Goal: Check status: Check status

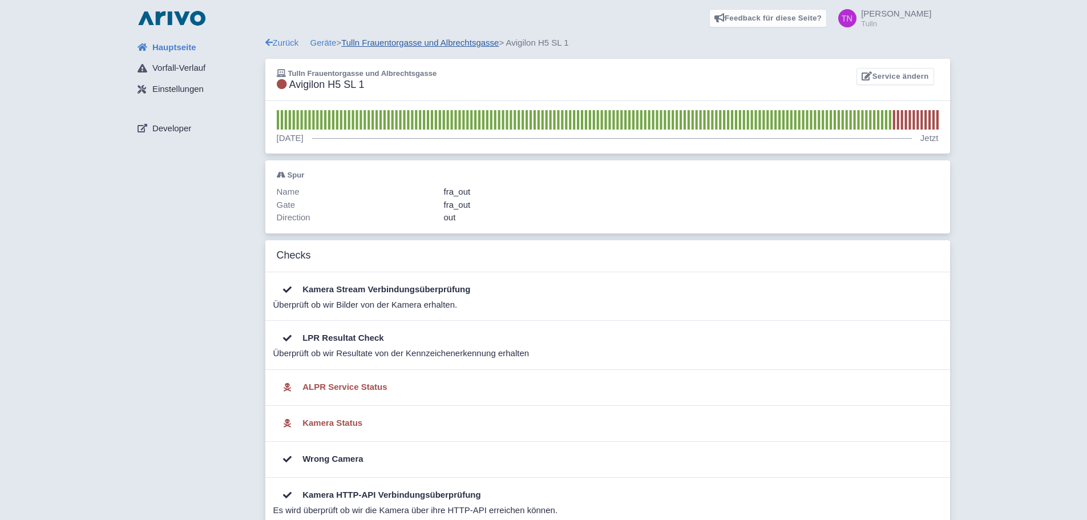
click at [416, 43] on link "Tulln Frauentorgasse und Albrechtsgasse" at bounding box center [419, 43] width 157 height 10
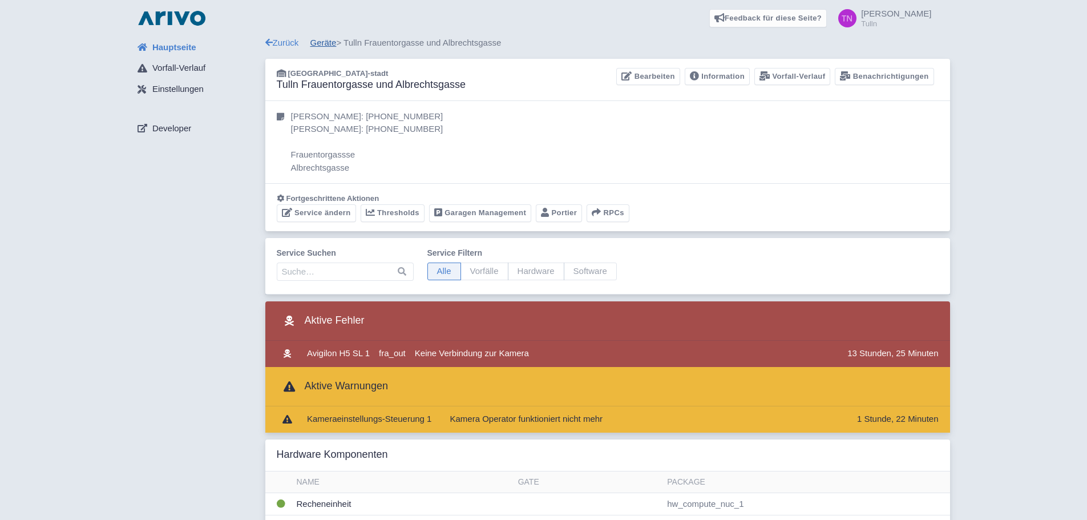
click at [327, 45] on link "Geräte" at bounding box center [323, 43] width 26 height 10
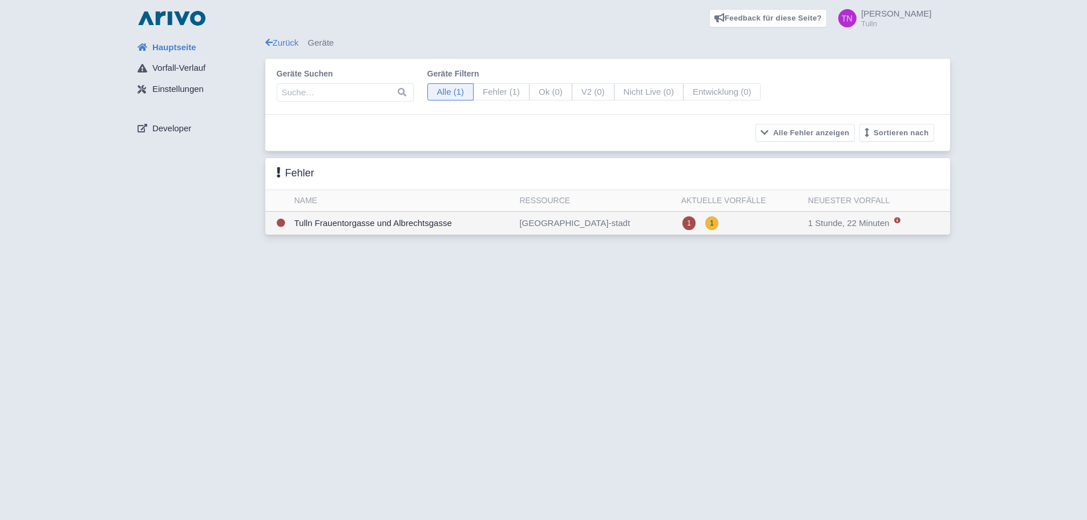
click at [484, 222] on td "Tulln Frauentorgasse und Albrechtsgasse" at bounding box center [402, 223] width 225 height 23
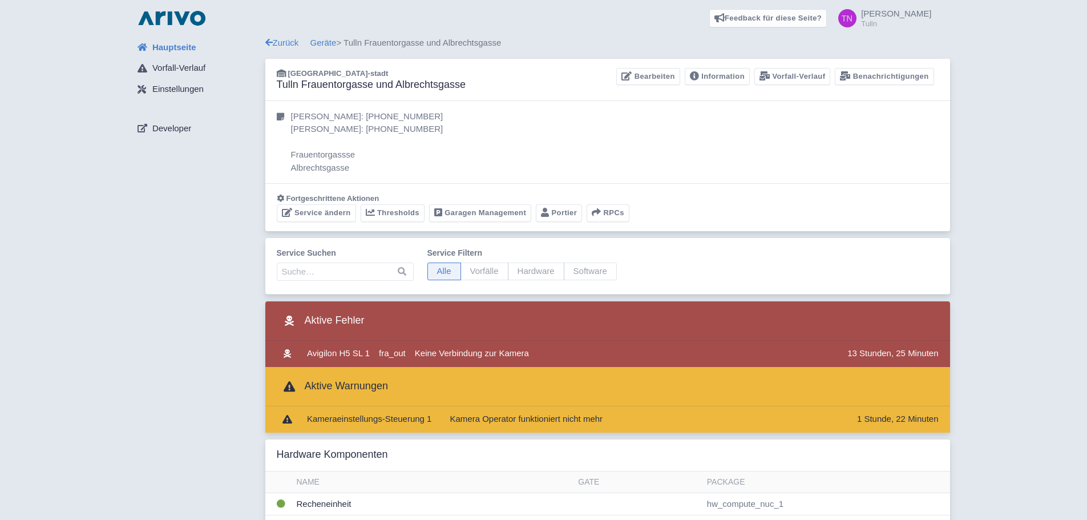
click at [187, 48] on span "Hauptseite" at bounding box center [174, 47] width 44 height 13
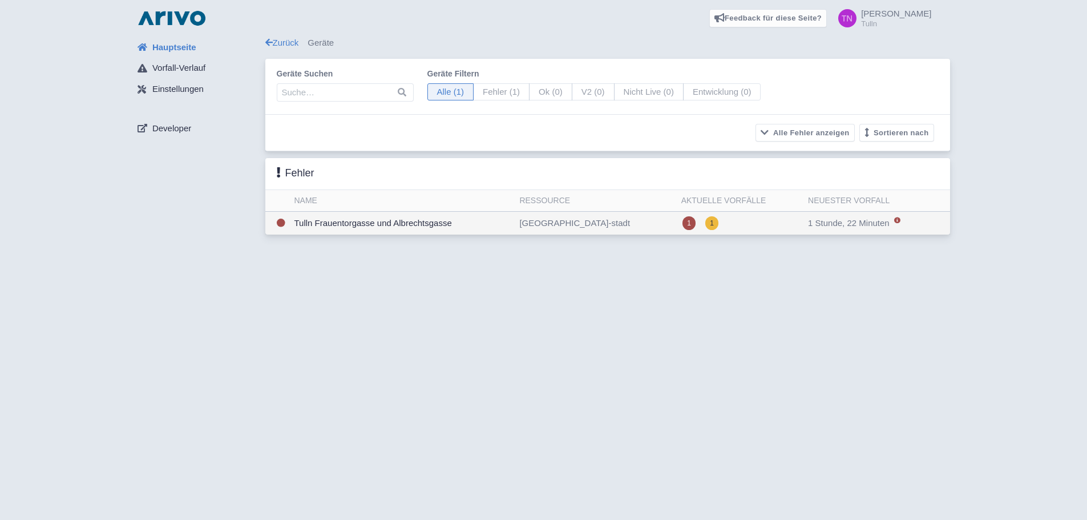
click at [447, 228] on td "Tulln Frauentorgasse und Albrechtsgasse" at bounding box center [402, 223] width 225 height 23
click at [381, 226] on td "Tulln Frauentorgasse und Albrechtsgasse" at bounding box center [402, 223] width 225 height 23
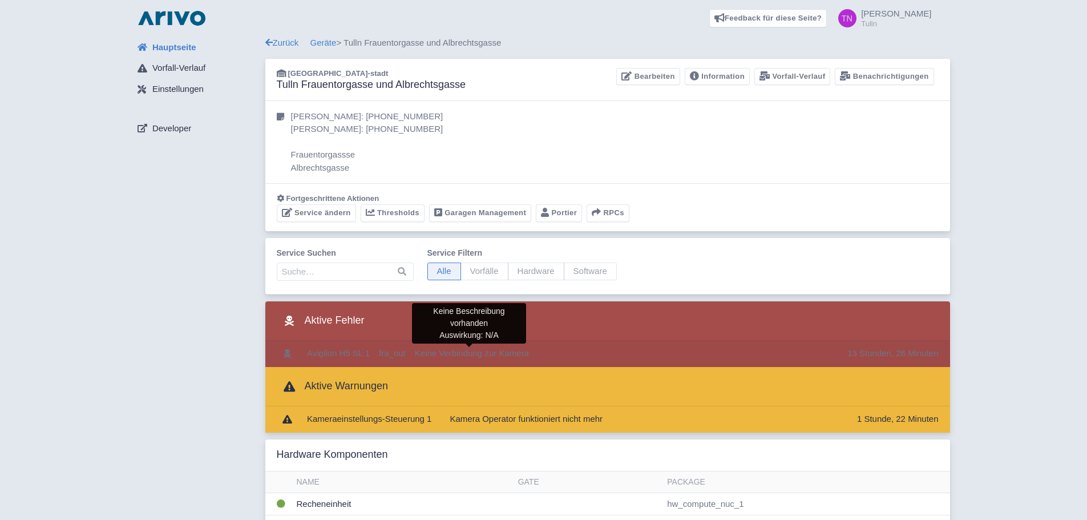
click at [455, 352] on span "Keine Verbindung zur Kamera" at bounding box center [472, 353] width 114 height 10
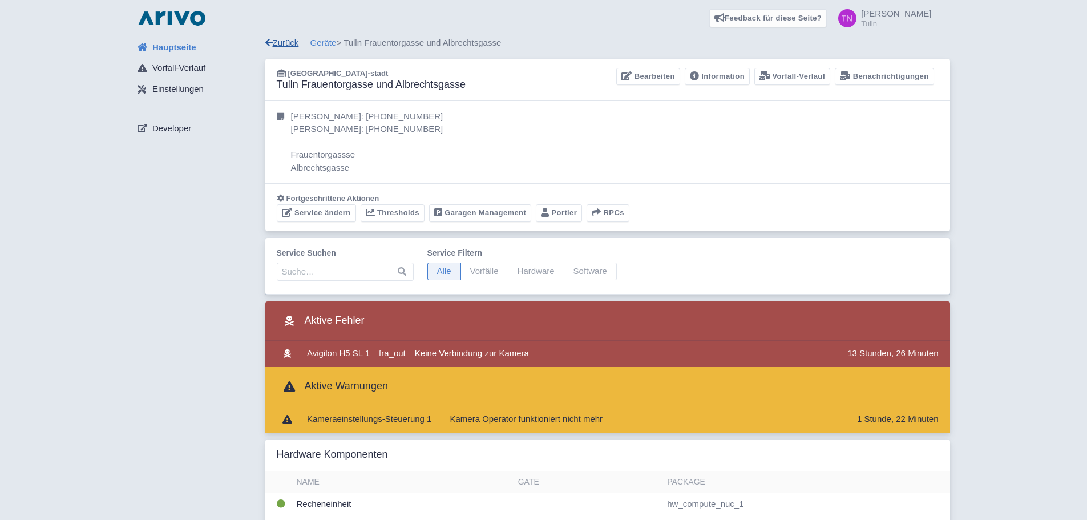
click at [273, 39] on link "Zurück" at bounding box center [282, 43] width 34 height 10
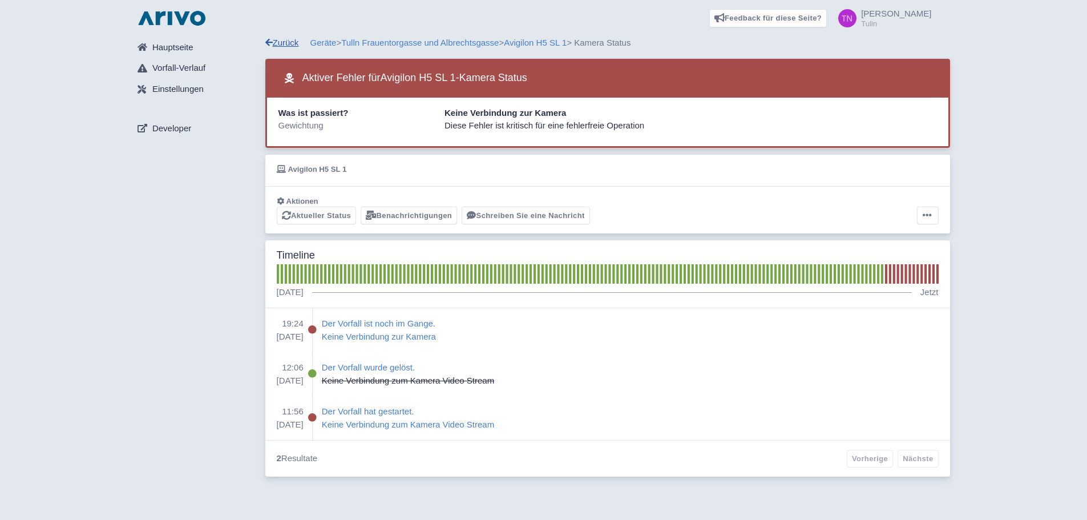
click at [273, 39] on link "Zurück" at bounding box center [282, 43] width 34 height 10
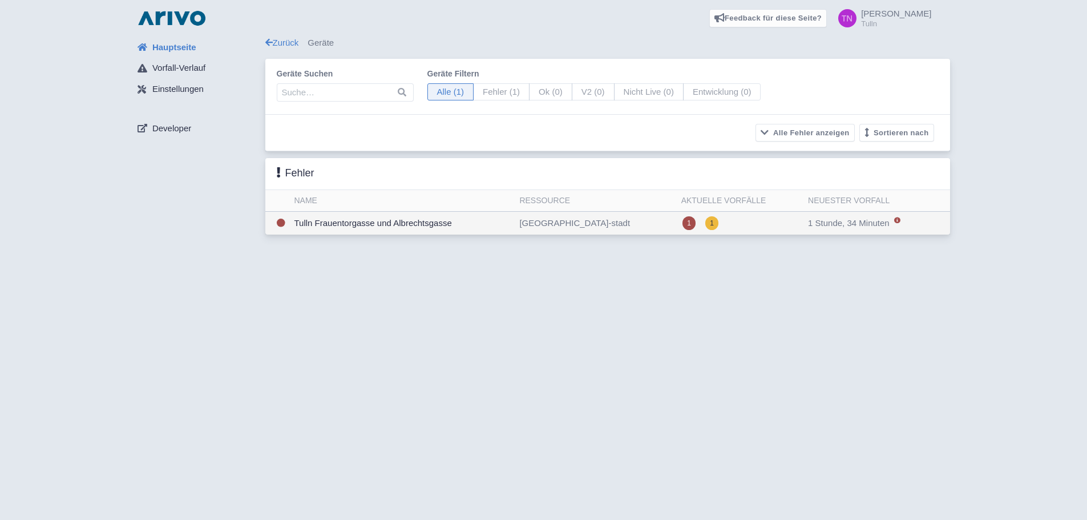
click at [423, 212] on td "Tulln Frauentorgasse und Albrechtsgasse" at bounding box center [402, 223] width 225 height 23
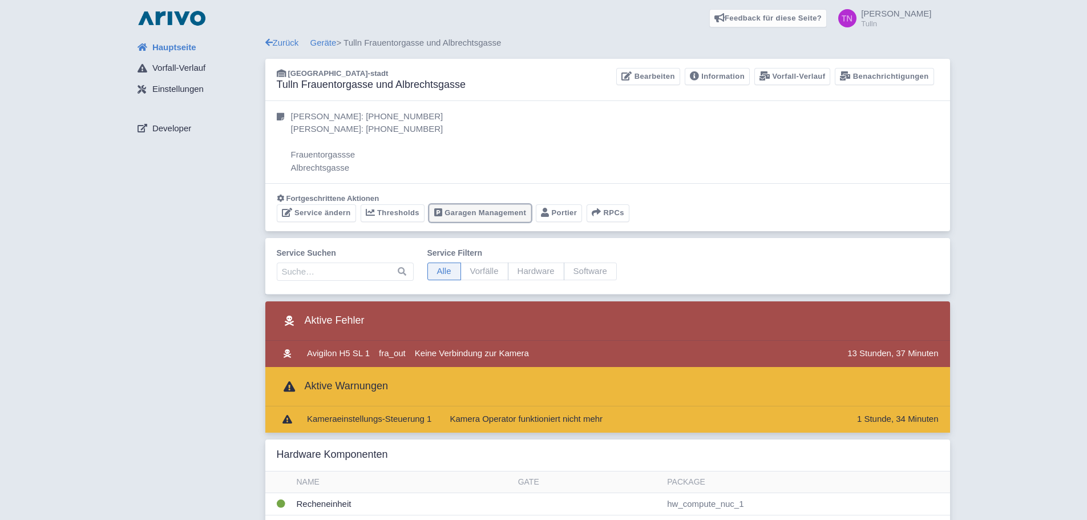
click at [482, 216] on link "Garagen Management" at bounding box center [480, 213] width 102 height 18
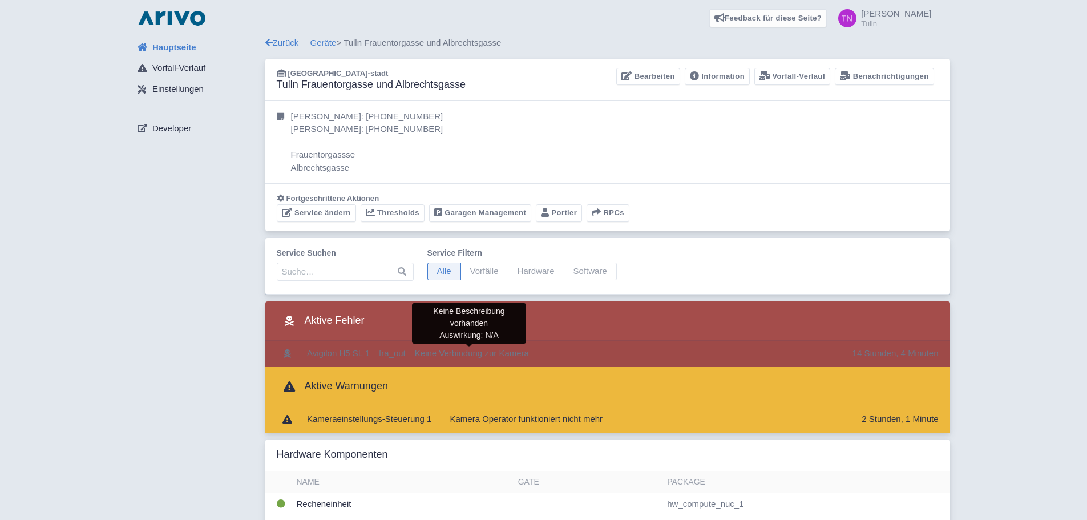
click at [424, 355] on span "Keine Verbindung zur Kamera" at bounding box center [472, 353] width 114 height 10
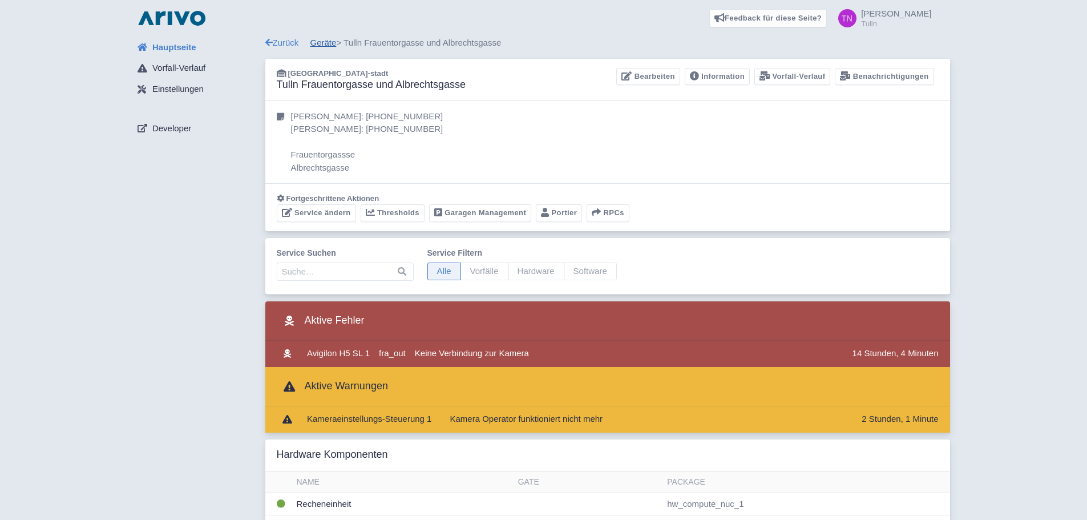
click at [330, 45] on link "Geräte" at bounding box center [323, 43] width 26 height 10
click at [326, 44] on link "Geräte" at bounding box center [323, 43] width 26 height 10
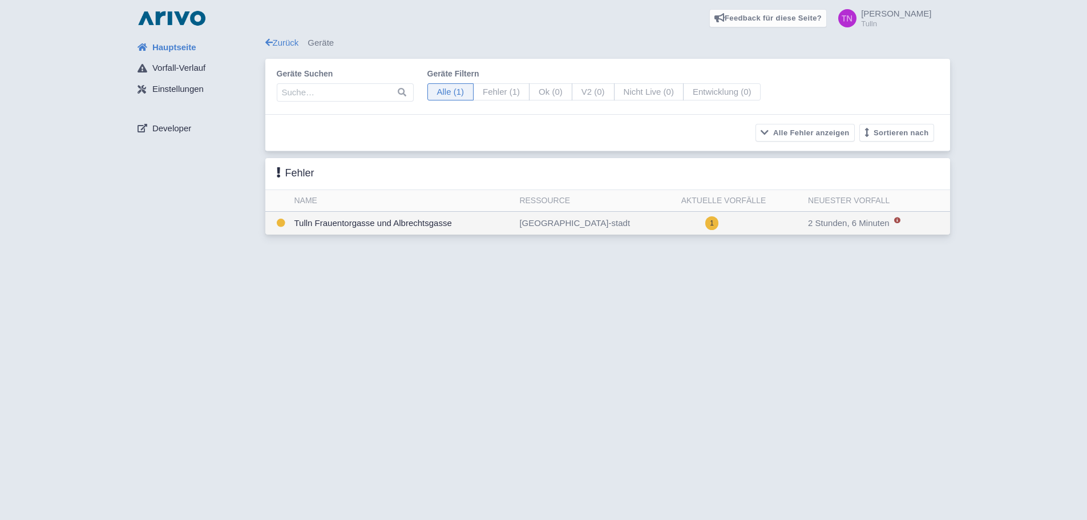
click at [414, 224] on td "Tulln Frauentorgasse und Albrechtsgasse" at bounding box center [402, 223] width 225 height 23
click at [288, 47] on link "Zurück" at bounding box center [282, 43] width 34 height 10
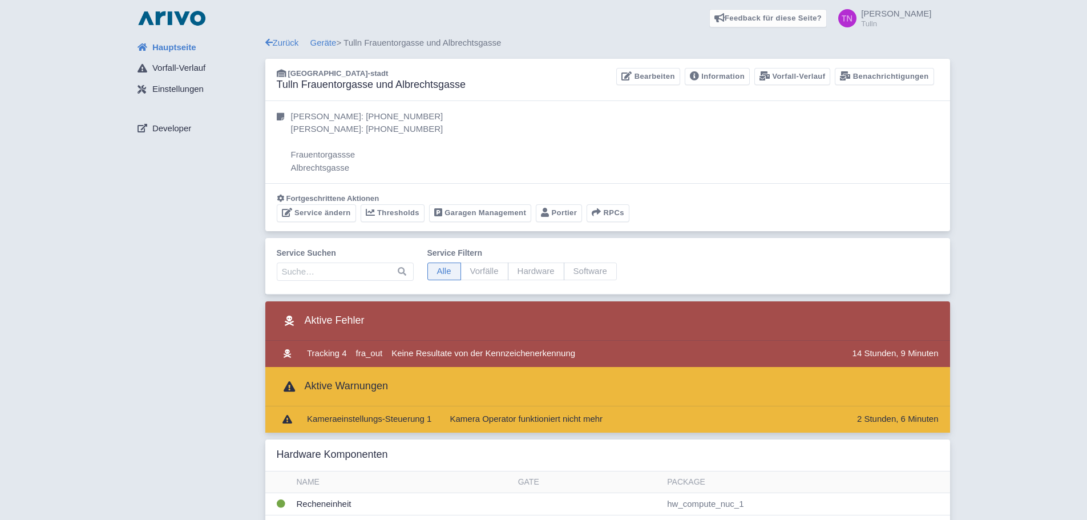
click at [297, 44] on link "Zurück" at bounding box center [282, 43] width 34 height 10
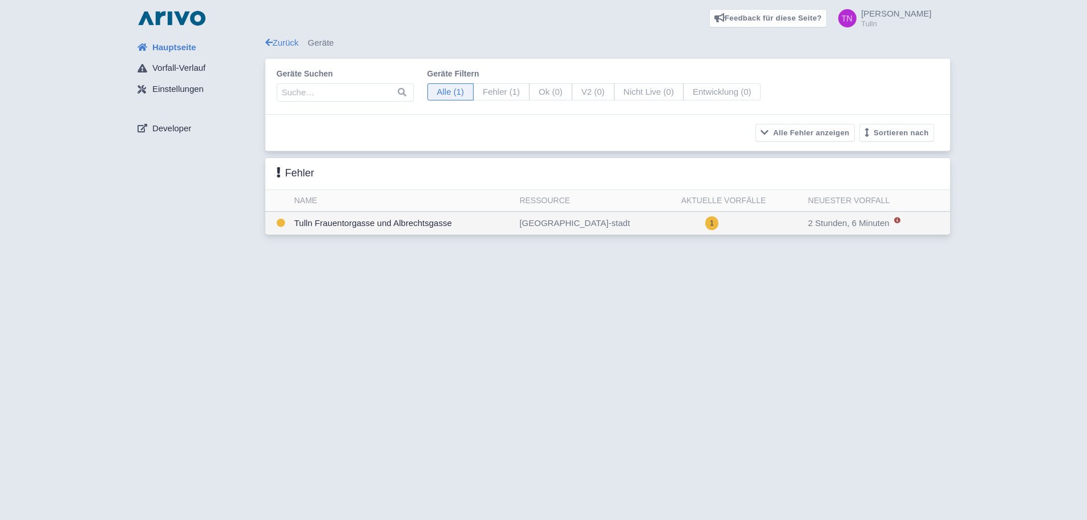
click at [456, 228] on td "Tulln Frauentorgasse und Albrechtsgasse" at bounding box center [402, 223] width 225 height 23
click at [385, 224] on td "Tulln Frauentorgasse und Albrechtsgasse" at bounding box center [402, 223] width 225 height 23
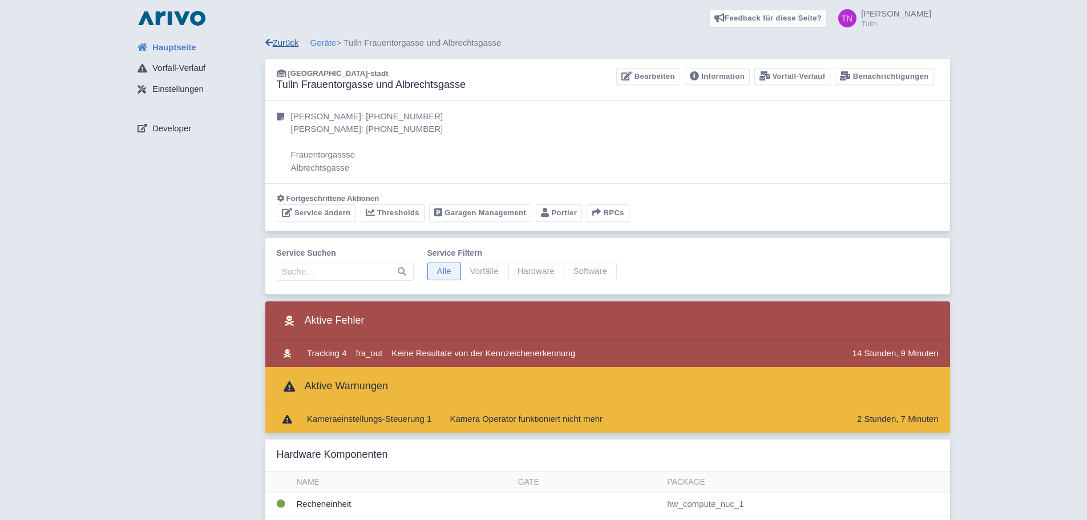
click at [288, 45] on link "Zurück" at bounding box center [282, 43] width 34 height 10
